Goal: Obtain resource: Download file/media

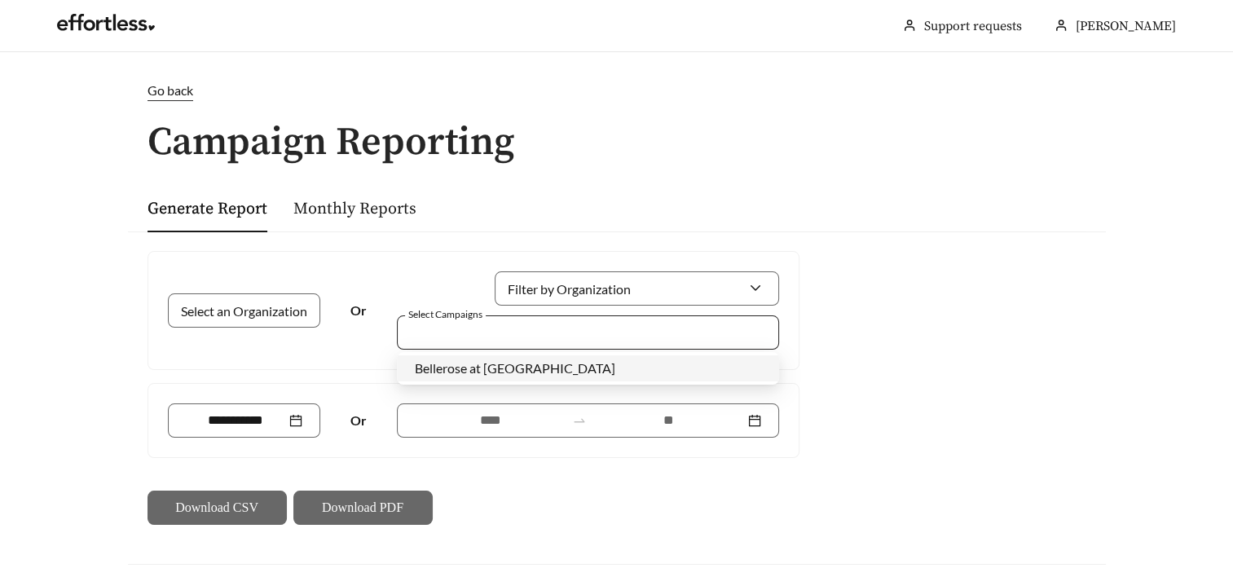
click at [450, 336] on div at bounding box center [576, 332] width 345 height 22
click at [461, 369] on span "Bellerose at [GEOGRAPHIC_DATA]" at bounding box center [515, 367] width 200 height 15
click at [904, 298] on div "Select an Organization Or Filter by Organization Select Campaigns Bellerose at …" at bounding box center [617, 387] width 978 height 313
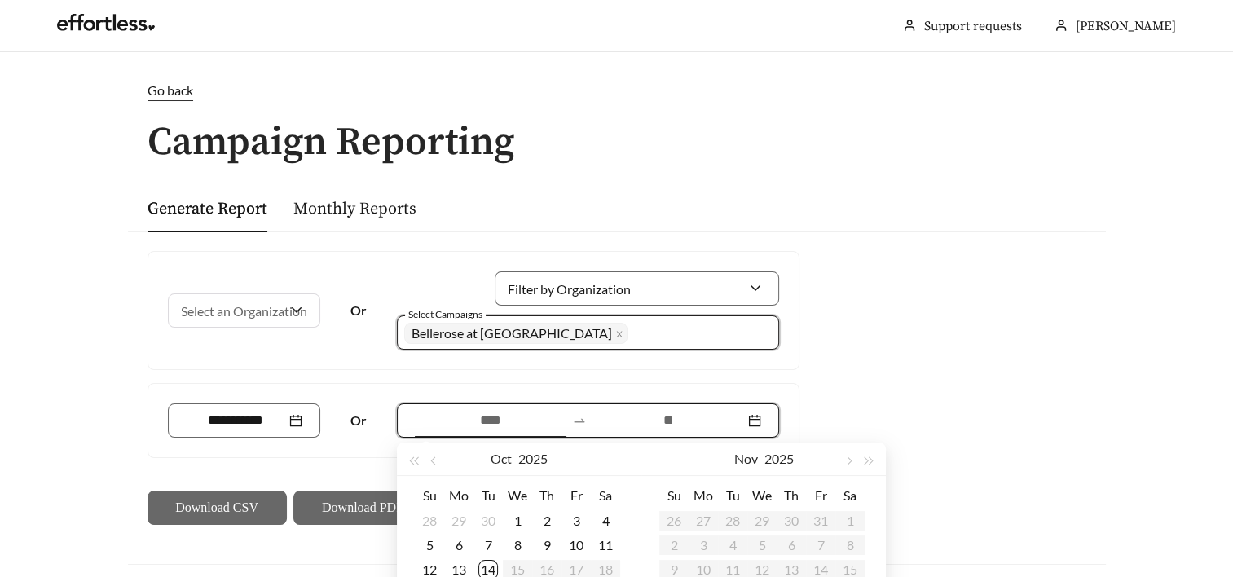
click at [495, 425] on input at bounding box center [490, 421] width 151 height 20
type input "**********"
click at [430, 459] on span "button" at bounding box center [434, 461] width 8 height 8
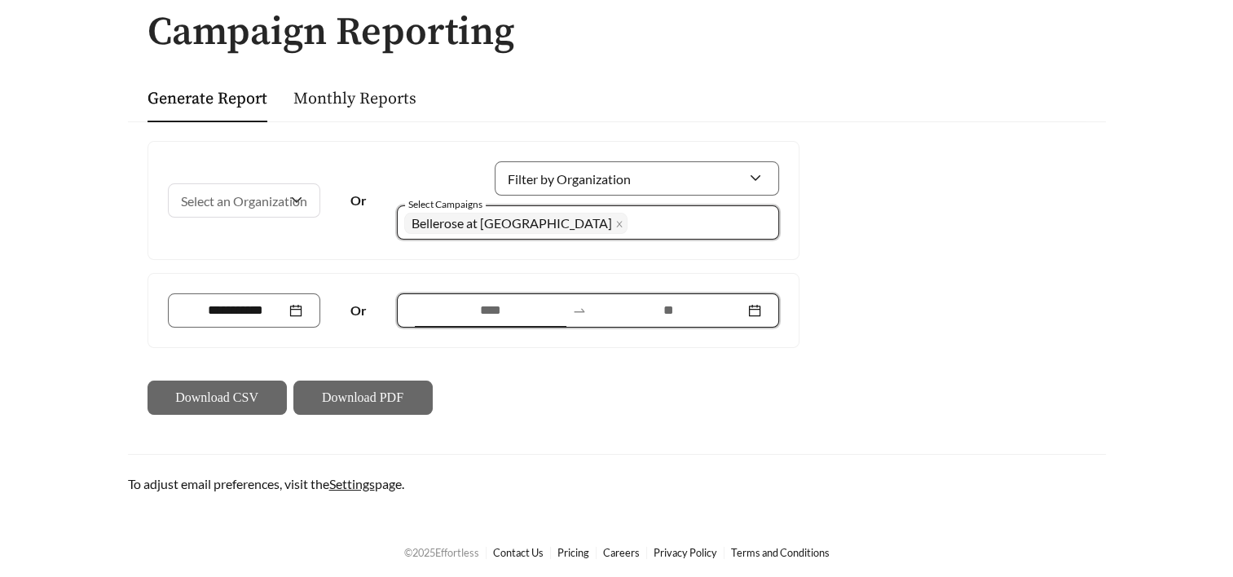
scroll to position [112, 0]
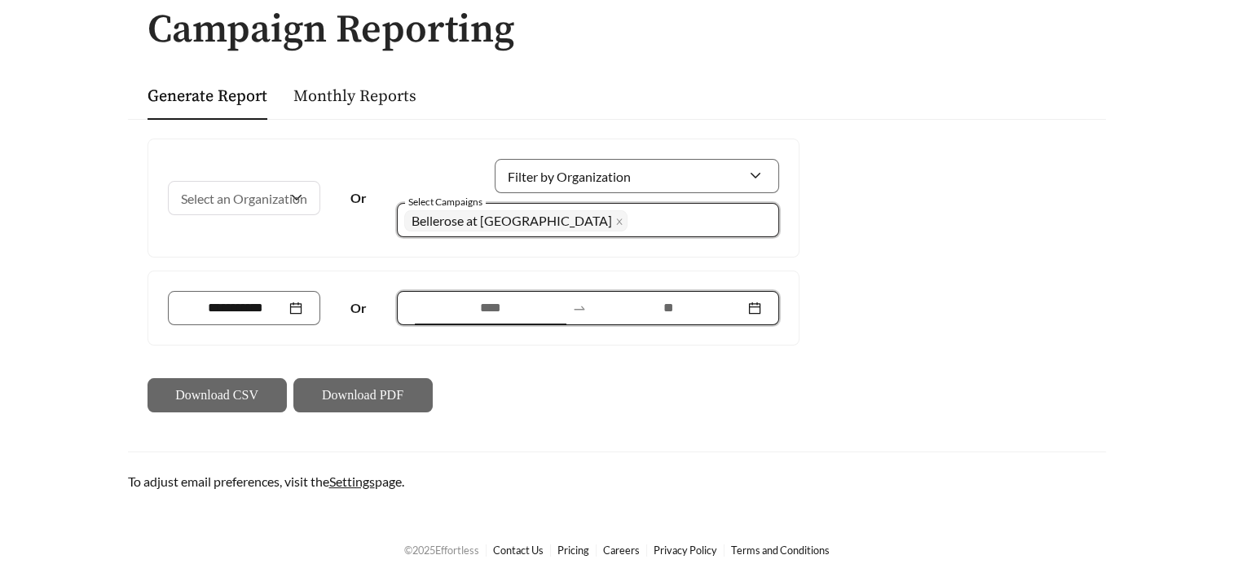
click at [758, 310] on div at bounding box center [588, 308] width 382 height 34
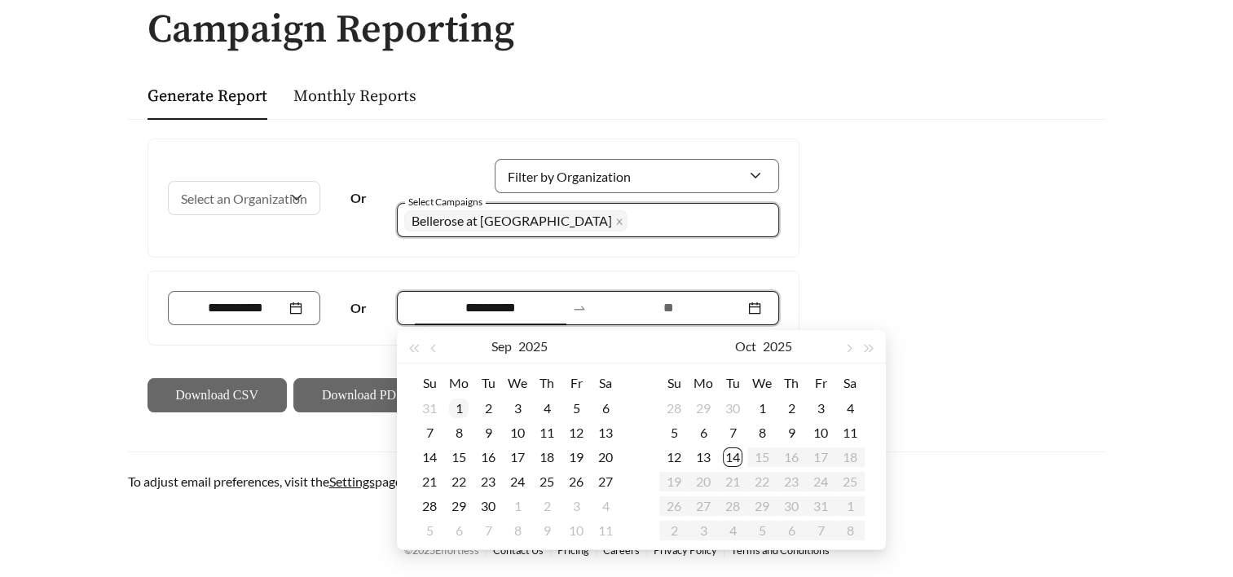
type input "**********"
click at [453, 407] on div "1" at bounding box center [459, 408] width 20 height 20
type input "**********"
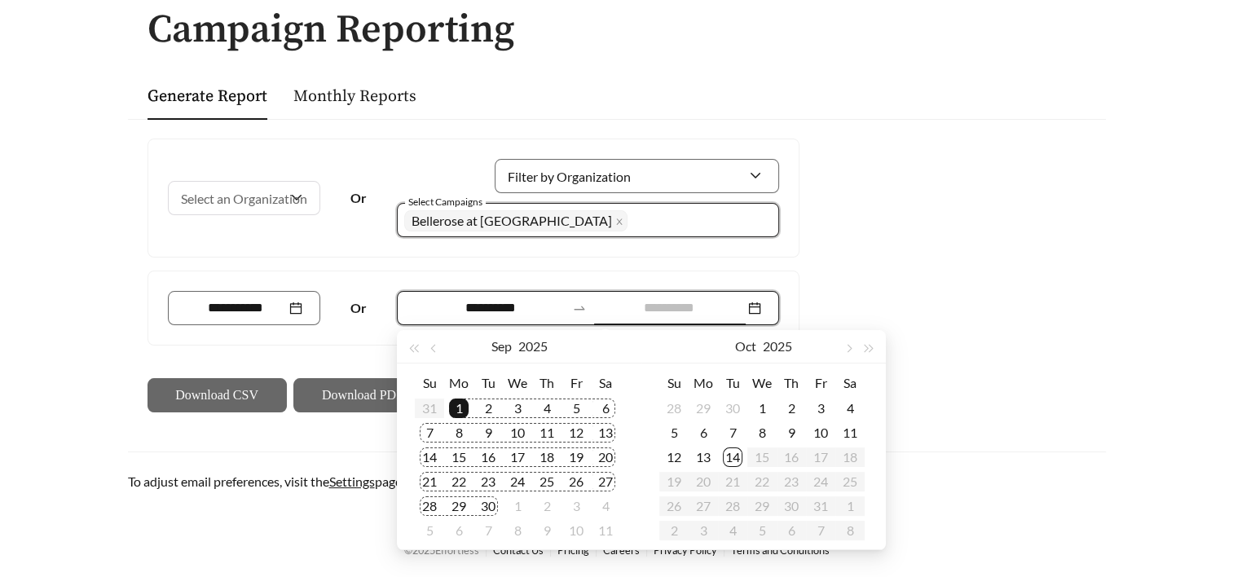
click at [494, 502] on div "30" at bounding box center [488, 506] width 20 height 20
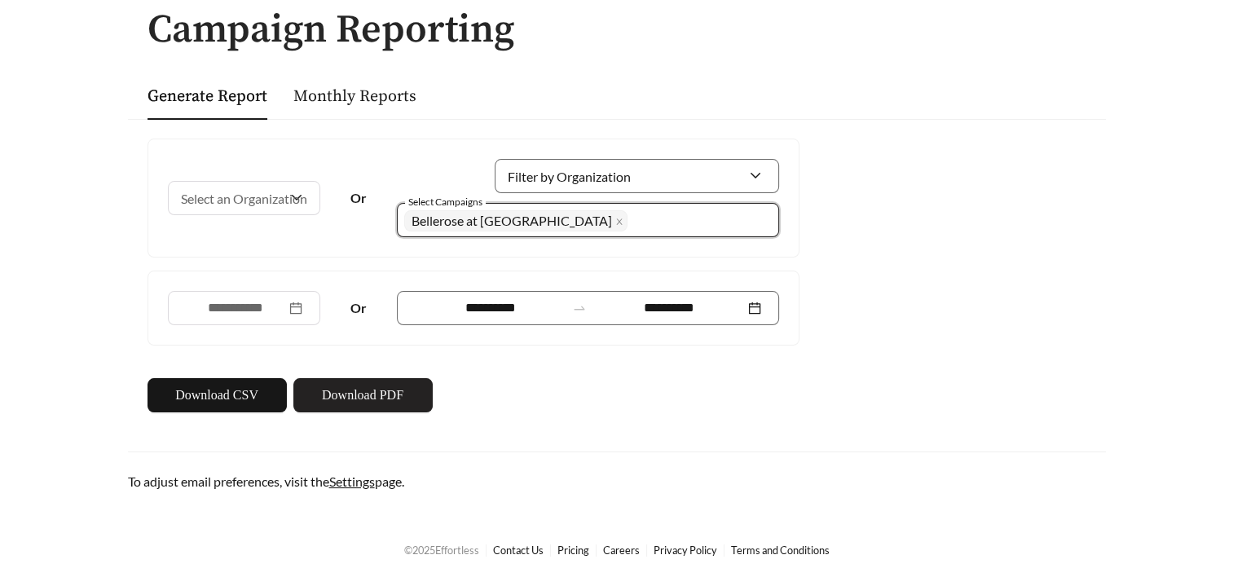
click at [331, 401] on span "Download PDF" at bounding box center [362, 395] width 81 height 20
click at [340, 95] on link "Monthly Reports" at bounding box center [354, 96] width 123 height 20
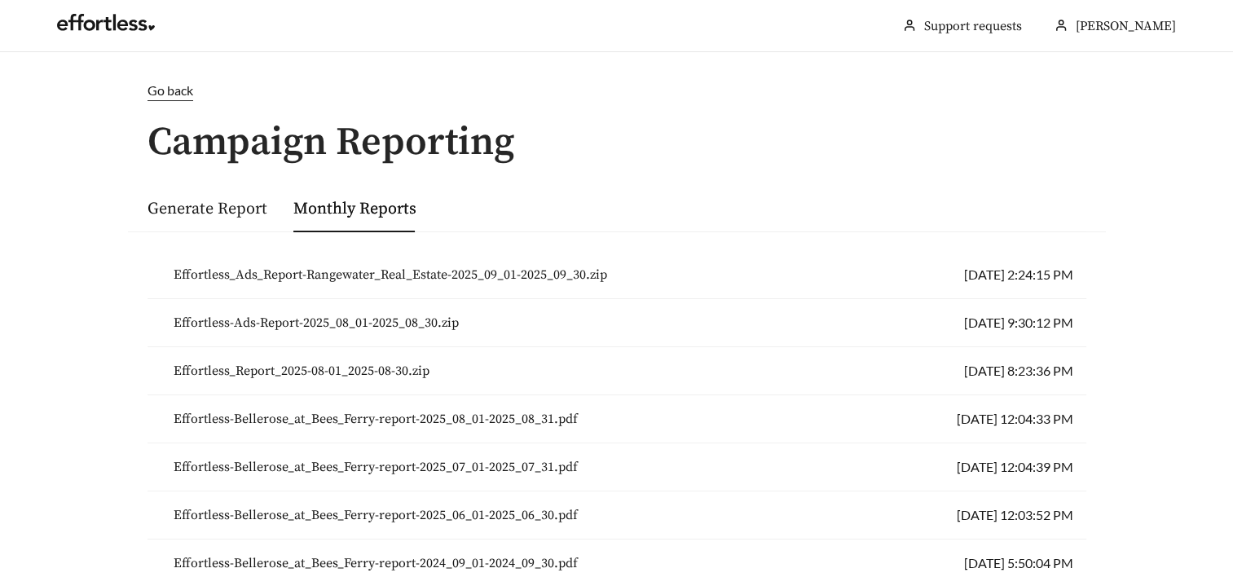
click at [345, 276] on span "Effortless_Ads_Report-Rangewater_Real_Estate-2025_09_01-2025_09_30.zip" at bounding box center [390, 275] width 433 height 20
click at [1203, 147] on main "Go back Campaign Reporting Generate Report Monthly Reports Effortless_Ads_Repor…" at bounding box center [616, 397] width 1233 height 690
